Goal: Task Accomplishment & Management: Complete application form

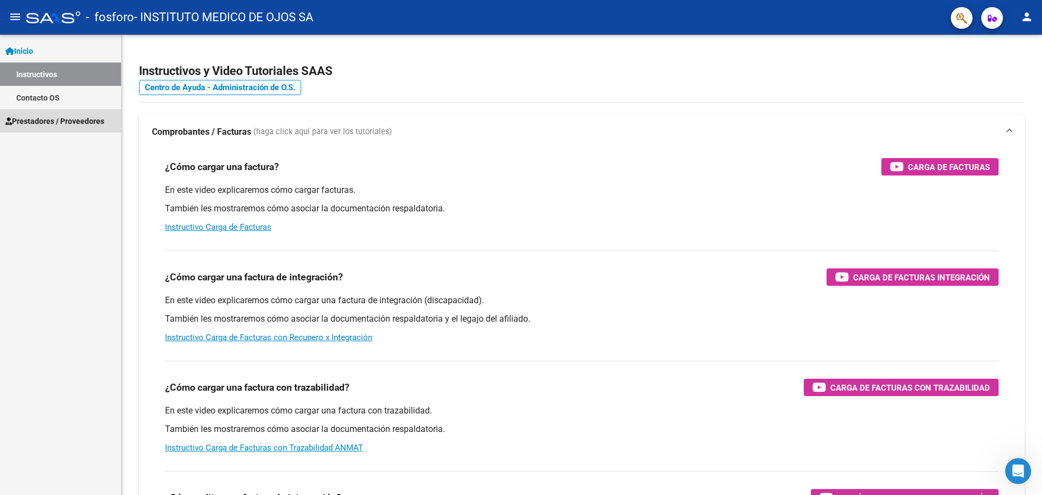
click at [62, 116] on span "Prestadores / Proveedores" at bounding box center [54, 121] width 99 height 12
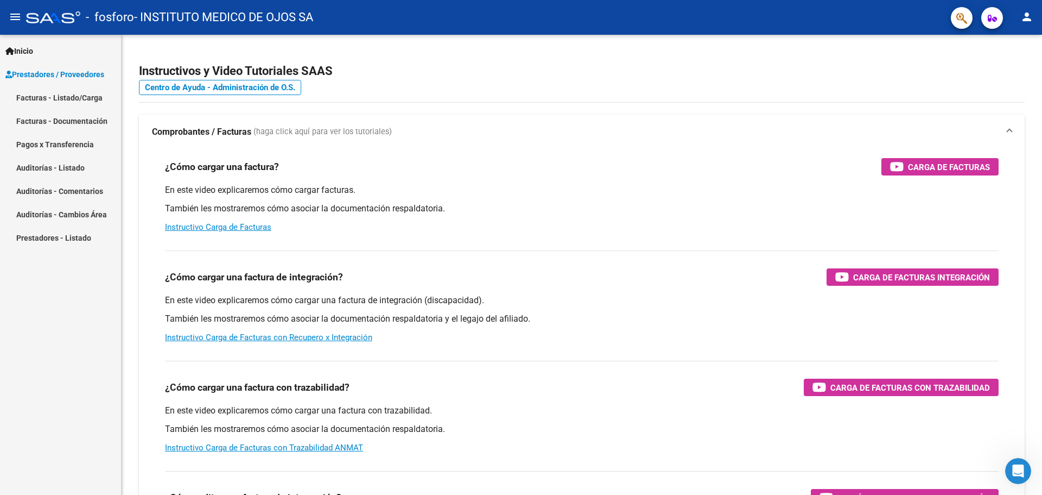
click at [68, 53] on link "Inicio" at bounding box center [60, 50] width 121 height 23
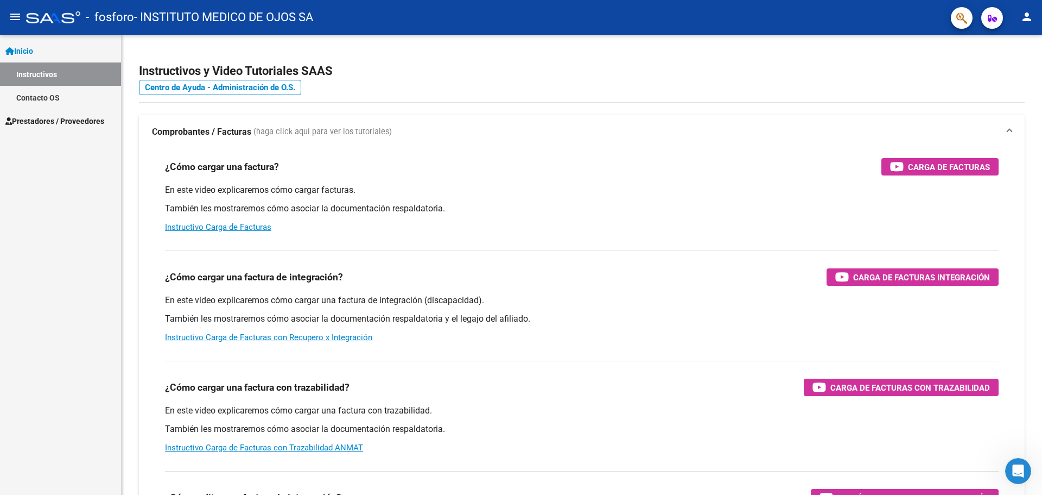
click at [57, 100] on link "Contacto OS" at bounding box center [60, 97] width 121 height 23
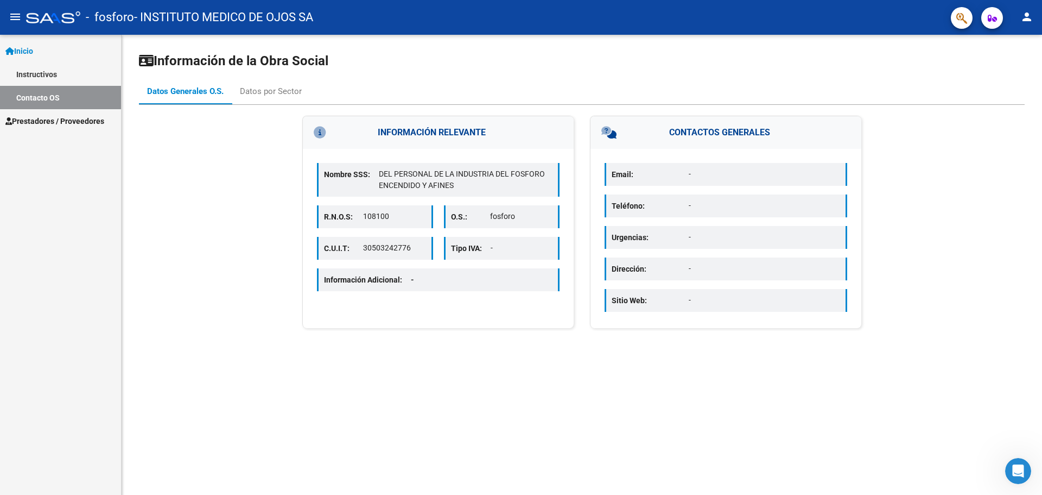
click at [60, 79] on link "Instructivos" at bounding box center [60, 73] width 121 height 23
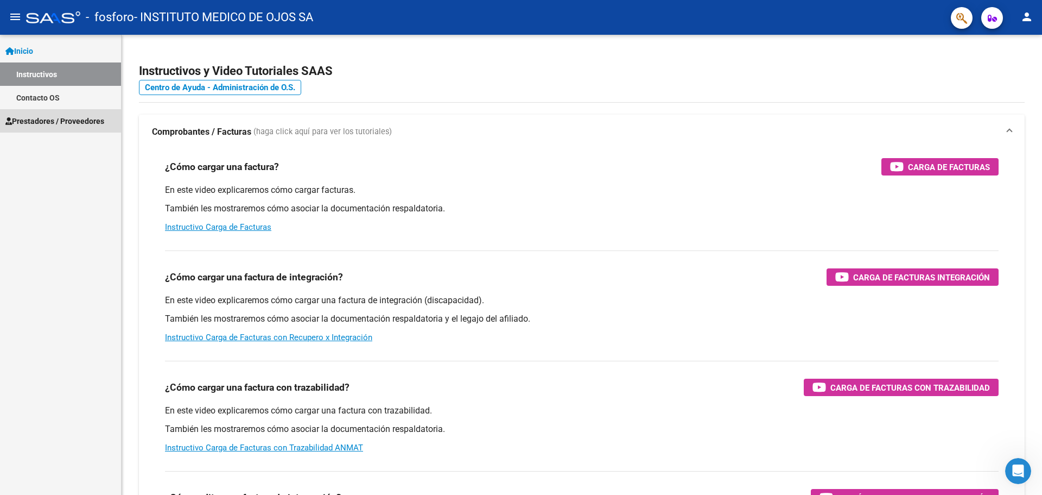
click at [53, 122] on span "Prestadores / Proveedores" at bounding box center [54, 121] width 99 height 12
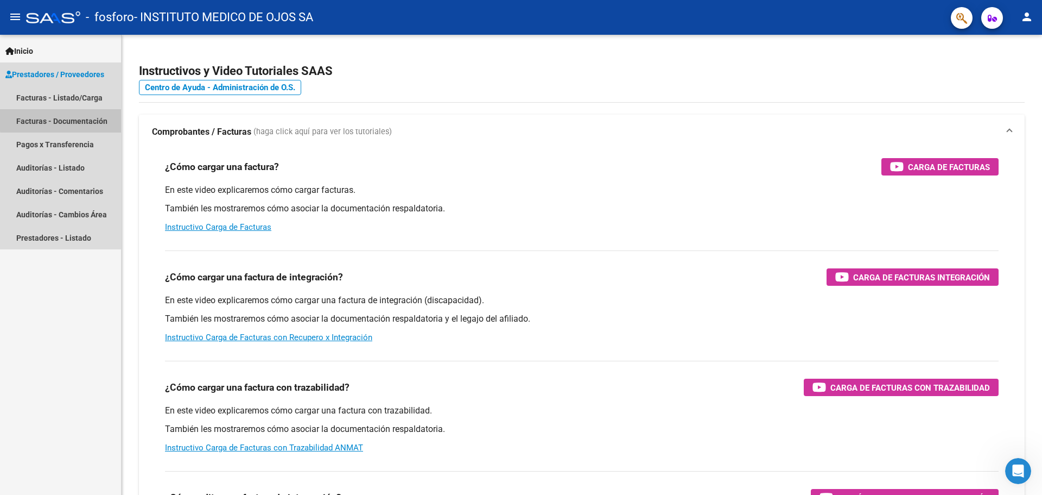
click at [66, 119] on link "Facturas - Documentación" at bounding box center [60, 120] width 121 height 23
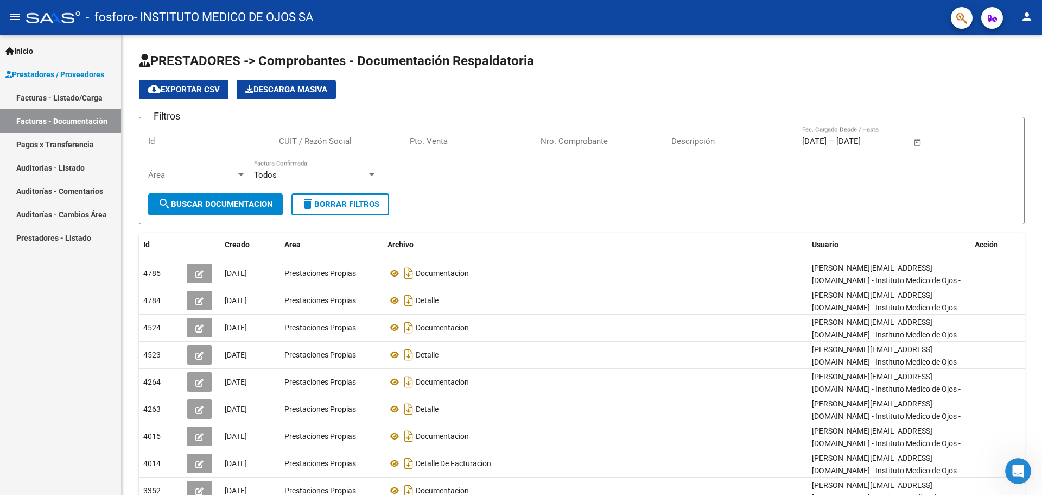
click at [74, 95] on link "Facturas - Listado/Carga" at bounding box center [60, 97] width 121 height 23
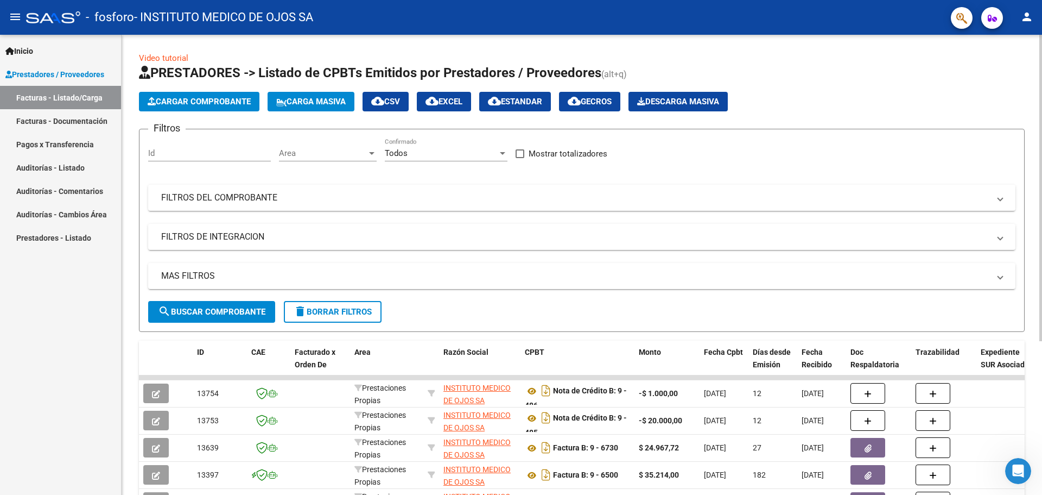
click at [224, 102] on span "Cargar Comprobante" at bounding box center [199, 102] width 103 height 10
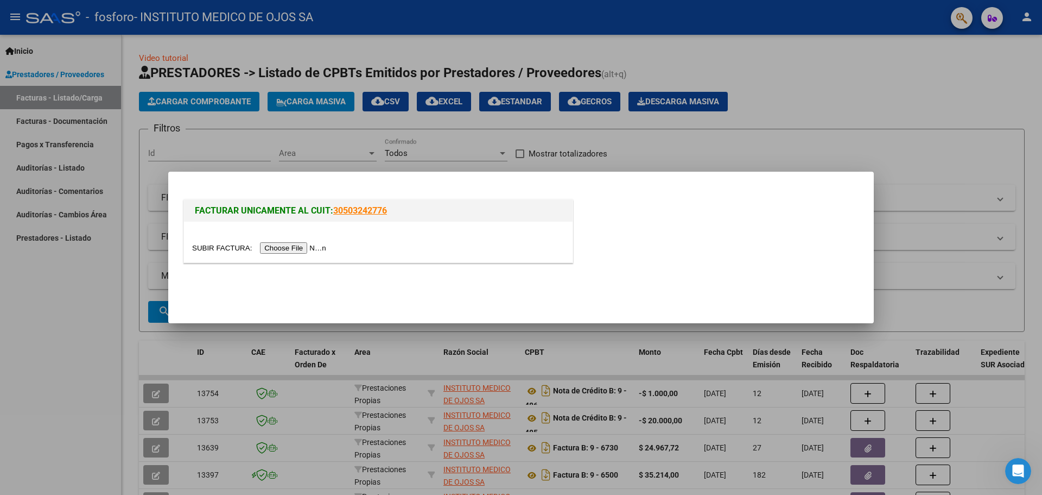
click at [305, 245] on input "file" at bounding box center [260, 247] width 137 height 11
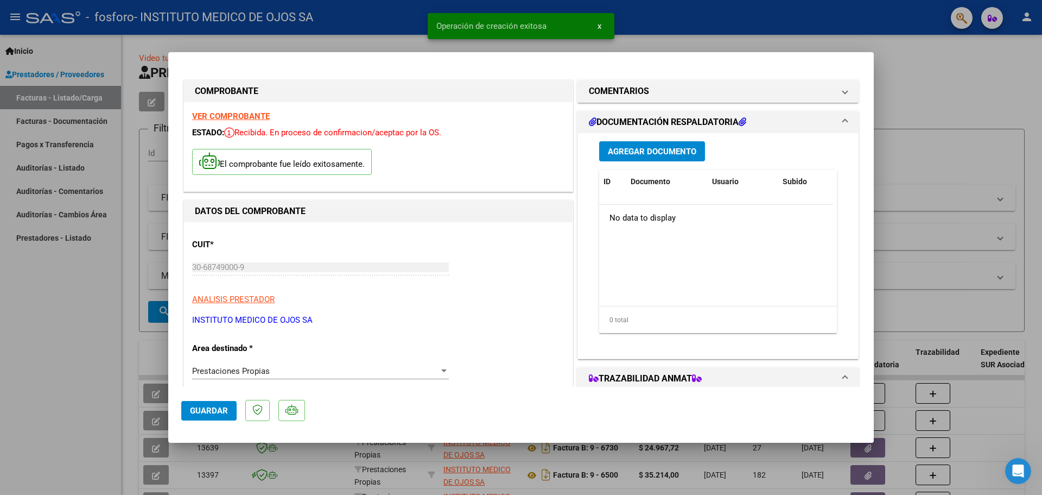
click at [630, 155] on span "Agregar Documento" at bounding box center [652, 152] width 88 height 10
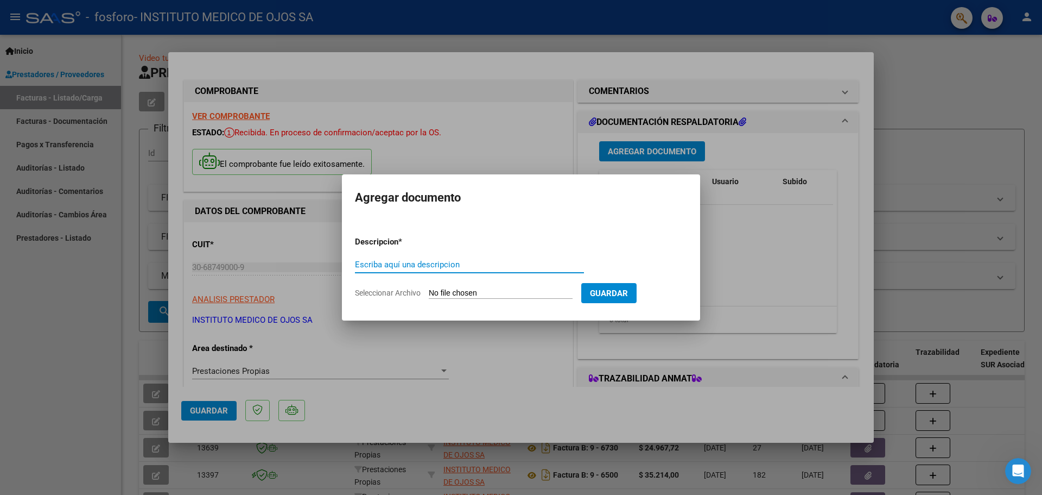
click at [373, 263] on input "Escriba aquí una descripcion" at bounding box center [469, 265] width 229 height 10
type input "F"
type input "DETALLE"
click at [499, 294] on input "Seleccionar Archivo" at bounding box center [501, 293] width 144 height 10
type input "C:\fakepath\OSPIF FACT 6781 DETALLE_06-10-2025-075955.pdf"
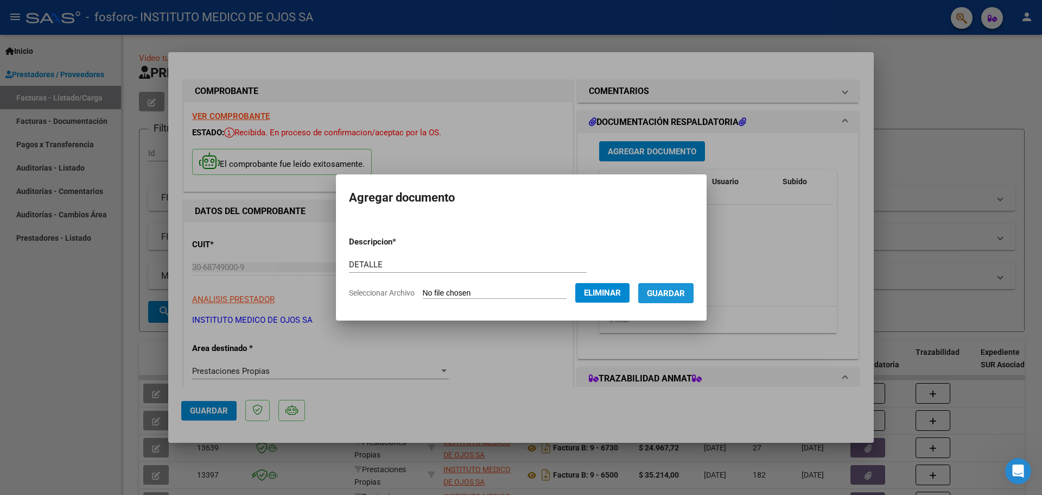
click at [667, 292] on span "Guardar" at bounding box center [666, 293] width 38 height 10
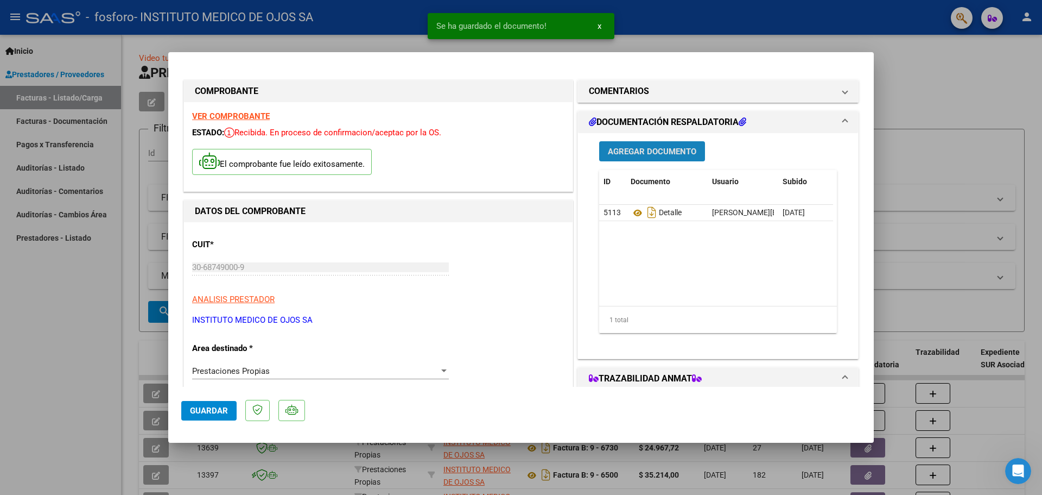
click at [638, 150] on span "Agregar Documento" at bounding box center [652, 152] width 88 height 10
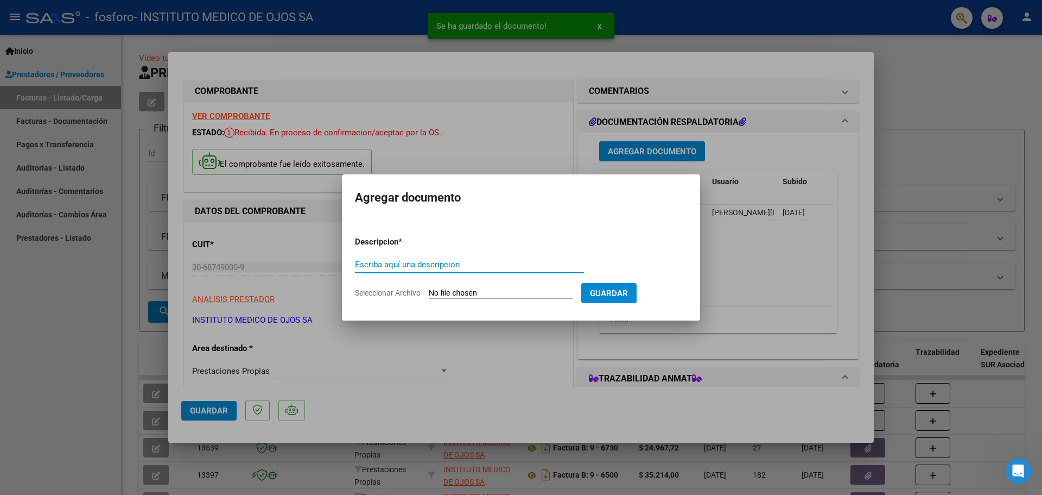
click at [400, 260] on input "Escriba aquí una descripcion" at bounding box center [469, 265] width 229 height 10
type input "DOCUMENTACION"
click at [459, 294] on input "Seleccionar Archivo" at bounding box center [501, 293] width 144 height 10
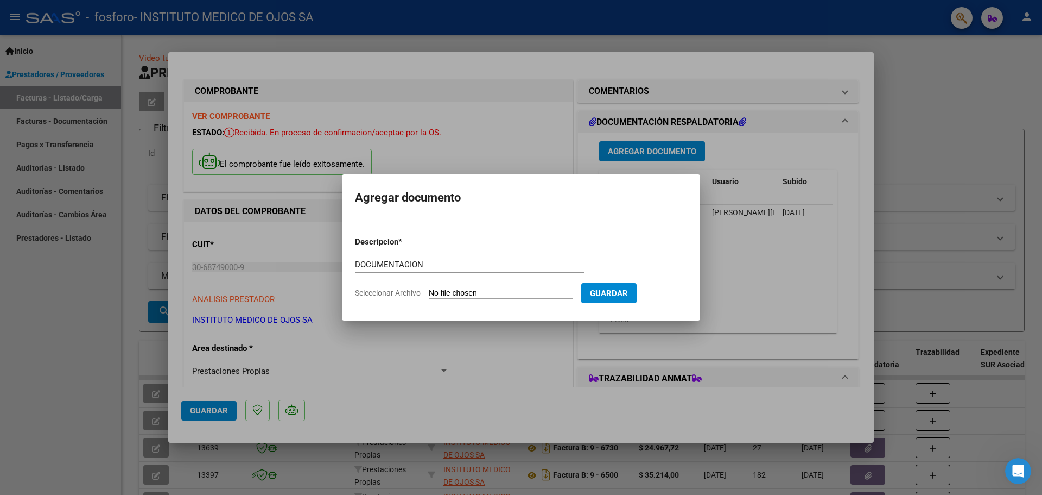
type input "C:\fakepath\OSPIF FACT 6781 DOCUMENTACION_06-10-2025-080017.pdf"
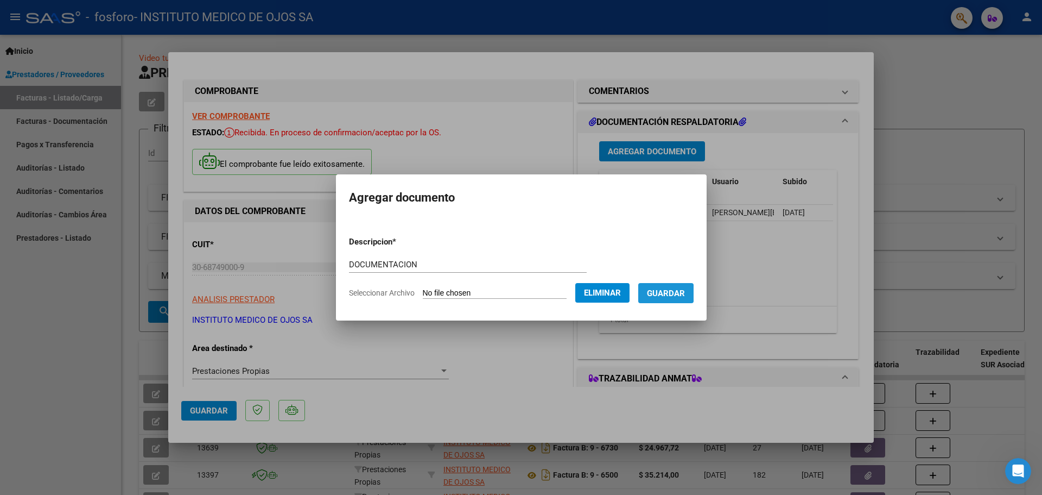
click at [666, 292] on span "Guardar" at bounding box center [666, 293] width 38 height 10
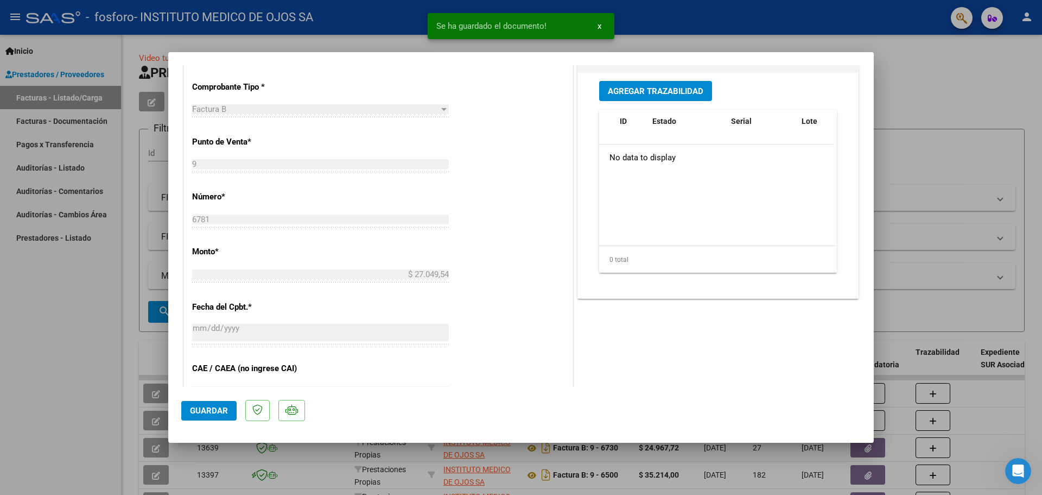
scroll to position [326, 0]
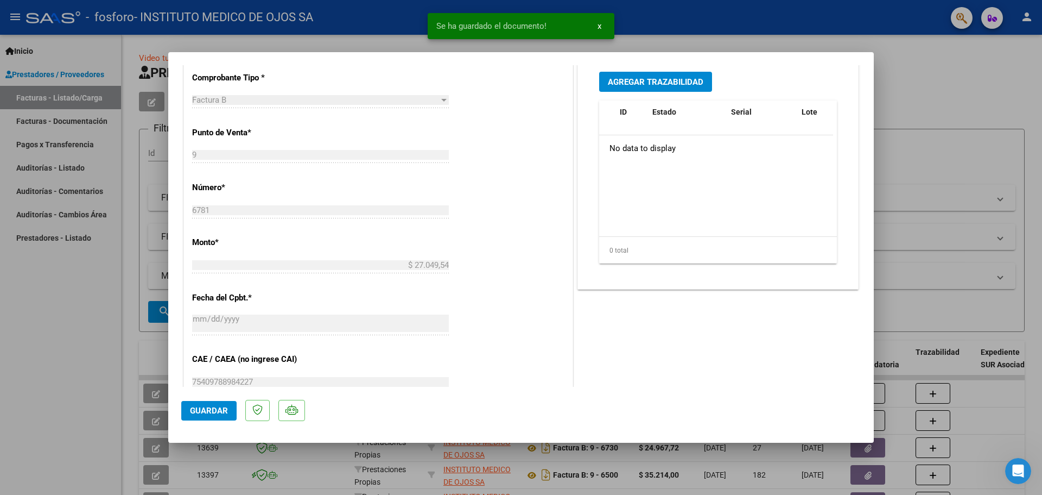
click at [213, 414] on span "Guardar" at bounding box center [209, 411] width 38 height 10
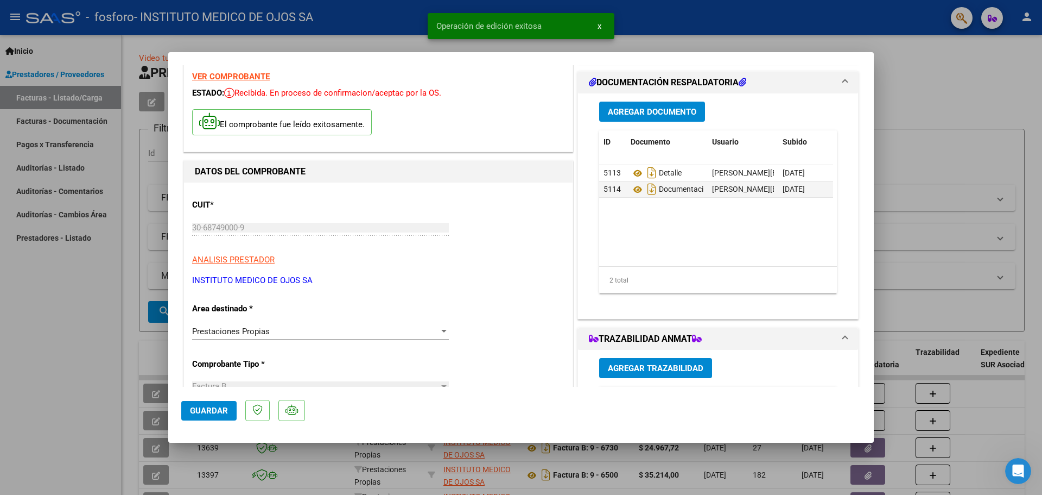
scroll to position [0, 0]
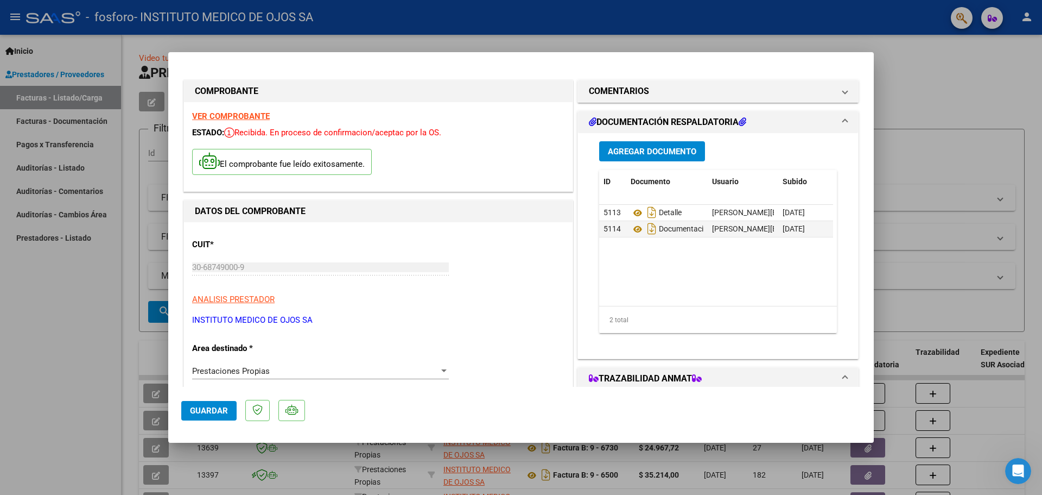
click at [913, 89] on div at bounding box center [521, 247] width 1042 height 495
type input "$ 0,00"
